Goal: Complete application form

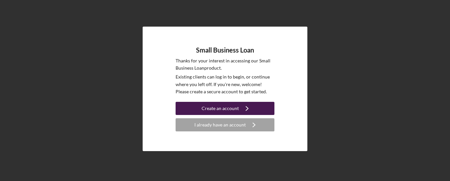
click at [248, 110] on icon "Icon/Navigate" at bounding box center [247, 108] width 16 height 16
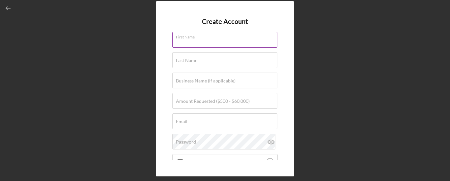
click at [214, 41] on input "First Name" at bounding box center [224, 40] width 105 height 16
type input "Zara"
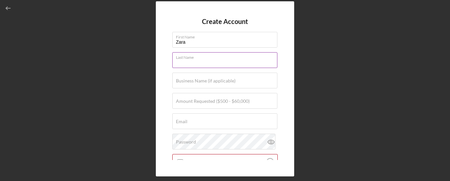
click at [202, 61] on input "Last Name" at bounding box center [224, 60] width 105 height 16
type input "Trye"
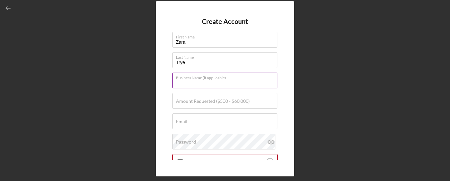
click at [201, 84] on input "Business Name (if applicable)" at bounding box center [224, 81] width 105 height 16
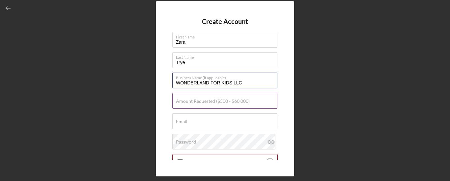
type input "WONDERLAND FOR KIDS LLC"
click at [208, 105] on input "Amount Requested ($500 - $60,000)" at bounding box center [224, 101] width 105 height 16
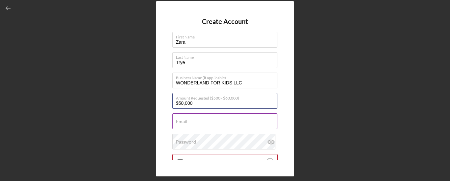
type input "$50,000"
click at [198, 125] on input "Email" at bounding box center [224, 122] width 105 height 16
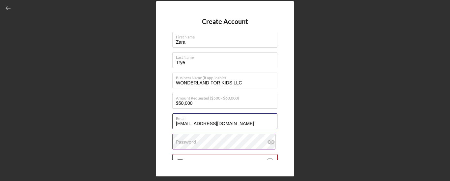
type input "[EMAIL_ADDRESS][DOMAIN_NAME]"
click at [269, 142] on icon at bounding box center [271, 142] width 16 height 16
click at [235, 139] on label "Password" at bounding box center [226, 137] width 101 height 7
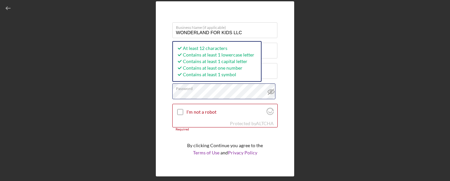
scroll to position [66, 0]
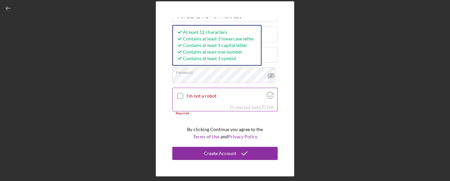
click at [182, 96] on input "I'm not a robot" at bounding box center [180, 96] width 6 height 6
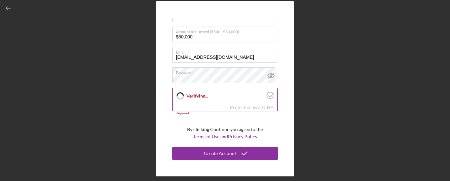
checkbox input "true"
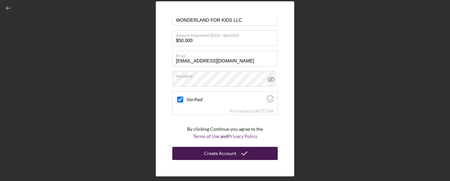
click at [209, 155] on div "Create Account" at bounding box center [220, 153] width 32 height 13
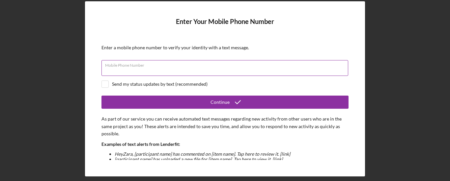
click at [217, 72] on input "Mobile Phone Number" at bounding box center [224, 68] width 247 height 16
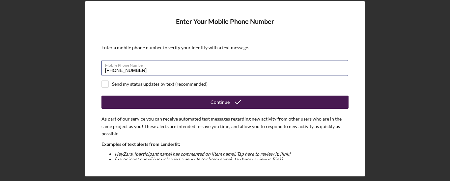
type input "[PHONE_NUMBER]"
click at [212, 102] on div "Continue" at bounding box center [219, 102] width 19 height 13
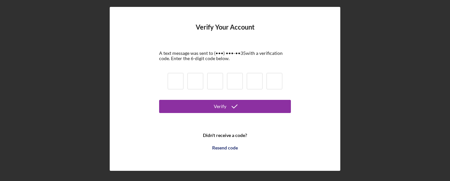
click at [178, 82] on input at bounding box center [176, 81] width 16 height 16
type input "5"
type input "3"
type input "2"
type input "5"
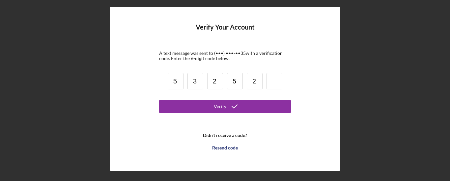
type input "2"
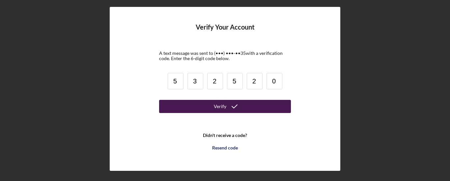
type input "0"
click at [206, 102] on button "Verify" at bounding box center [225, 106] width 132 height 13
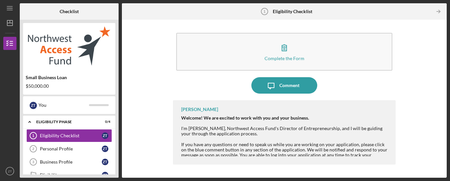
click at [413, 137] on div "Complete the Form Form Icon/Message Comment [PERSON_NAME] Welcome! We are excit…" at bounding box center [284, 99] width 318 height 152
click at [409, 134] on div "Complete the Form Form Icon/Message Comment [PERSON_NAME] Welcome! We are excit…" at bounding box center [284, 99] width 318 height 152
click at [408, 146] on div "Complete the Form Form Icon/Message Comment [PERSON_NAME] Welcome! We are excit…" at bounding box center [284, 99] width 318 height 152
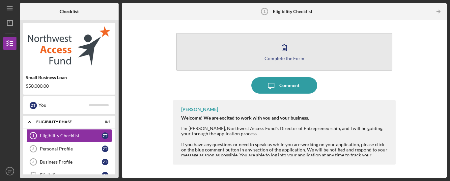
click at [279, 60] on div "Complete the Form" at bounding box center [284, 58] width 40 height 5
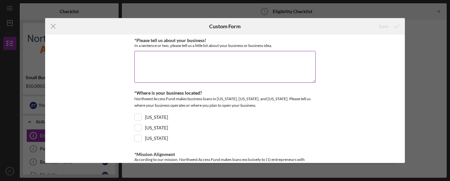
click at [200, 64] on textarea "*Please tell us about your business!" at bounding box center [224, 67] width 181 height 32
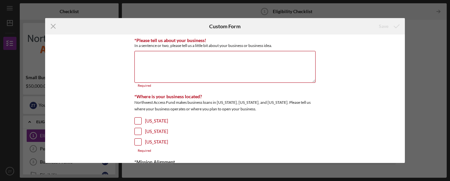
click at [135, 129] on input "[US_STATE]" at bounding box center [138, 131] width 7 height 7
checkbox input "true"
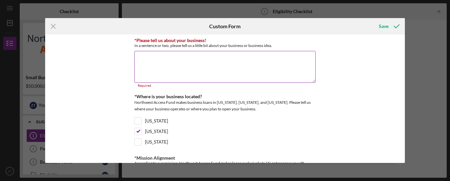
click at [225, 63] on textarea "*Please tell us about your business!" at bounding box center [224, 67] width 181 height 32
paste textarea "Wonderland for Kids LLC is a licensed child care center located in [GEOGRAPHIC_…"
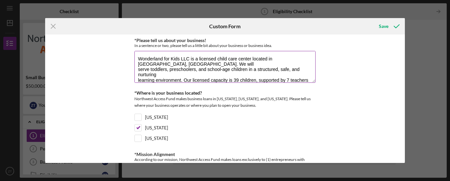
click at [136, 73] on textarea "Wonderland for Kids LLC is a licensed child care center located in [GEOGRAPHIC_…" at bounding box center [224, 67] width 181 height 32
click at [136, 71] on textarea "Wonderland for Kids LLC is a licensed child care center located in [GEOGRAPHIC_…" at bounding box center [224, 67] width 181 height 32
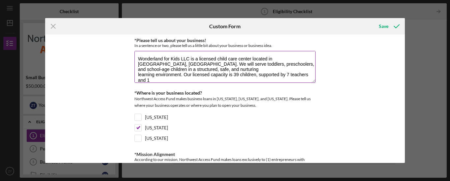
click at [263, 65] on textarea "Wonderland for Kids LLC is a licensed child care center located in [GEOGRAPHIC_…" at bounding box center [224, 67] width 181 height 32
click at [136, 76] on textarea "Wonderland for Kids LLC is a licensed child care center located in [GEOGRAPHIC_…" at bounding box center [224, 67] width 181 height 32
click at [136, 82] on textarea "Wonderland for Kids LLC is a licensed child care center located in [GEOGRAPHIC_…" at bounding box center [224, 67] width 181 height 32
click at [186, 74] on textarea "Wonderland for Kids LLC is a licensed child care center located in [GEOGRAPHIC_…" at bounding box center [224, 67] width 181 height 32
click at [189, 80] on textarea "Wonderland for Kids LLC is a licensed child care center located in [GEOGRAPHIC_…" at bounding box center [224, 67] width 181 height 32
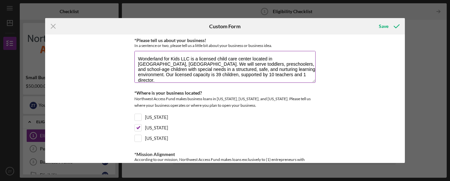
scroll to position [0, 0]
click at [241, 76] on textarea "Wonderland for Kids LLC is a licensed child care center located in [GEOGRAPHIC_…" at bounding box center [224, 67] width 181 height 32
click at [211, 75] on textarea "Wonderland for Kids LLC is a licensed child care center located in [GEOGRAPHIC_…" at bounding box center [224, 67] width 181 height 32
click at [215, 74] on textarea "Wonderland for Kids LLC is a licensed child care center located in [GEOGRAPHIC_…" at bounding box center [224, 67] width 181 height 32
click at [183, 75] on textarea "Wonderland for Kids LLC is a licensed child care center located in [GEOGRAPHIC_…" at bounding box center [224, 67] width 181 height 32
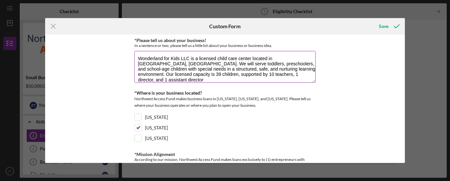
click at [210, 75] on textarea "Wonderland for Kids LLC is a licensed child care center located in [GEOGRAPHIC_…" at bounding box center [224, 67] width 181 height 32
click at [228, 81] on textarea "Wonderland for Kids LLC is a licensed child care center located in [GEOGRAPHIC_…" at bounding box center [224, 67] width 181 height 32
click at [264, 80] on textarea "Wonderland for Kids LLC is a licensed child care center located in [GEOGRAPHIC_…" at bounding box center [224, 67] width 181 height 32
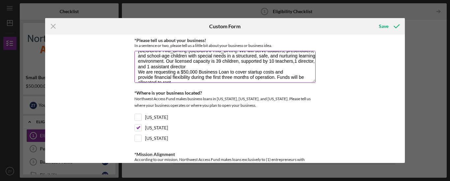
click at [275, 72] on textarea "Wonderland for Kids LLC is a licensed child care center located in [GEOGRAPHIC_…" at bounding box center [224, 67] width 181 height 32
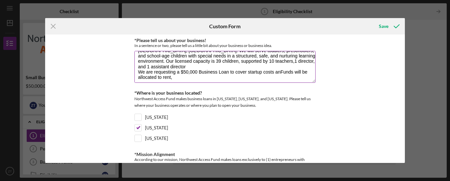
scroll to position [11, 0]
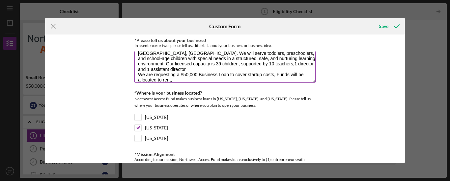
click at [172, 76] on textarea "Wonderland for Kids LLC is a licensed child care center located in [GEOGRAPHIC_…" at bounding box center [224, 67] width 181 height 32
type textarea "Wonderland for Kids LLC is a licensed child care center located in [GEOGRAPHIC_…"
click at [337, 98] on div "*Please tell us about your business! In a sentence or two, please tell us a lit…" at bounding box center [225, 99] width 360 height 129
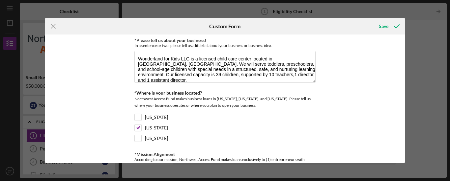
click at [359, 69] on div "*Please tell us about your business! In a sentence or two, please tell us a lit…" at bounding box center [225, 99] width 360 height 129
